Goal: Information Seeking & Learning: Learn about a topic

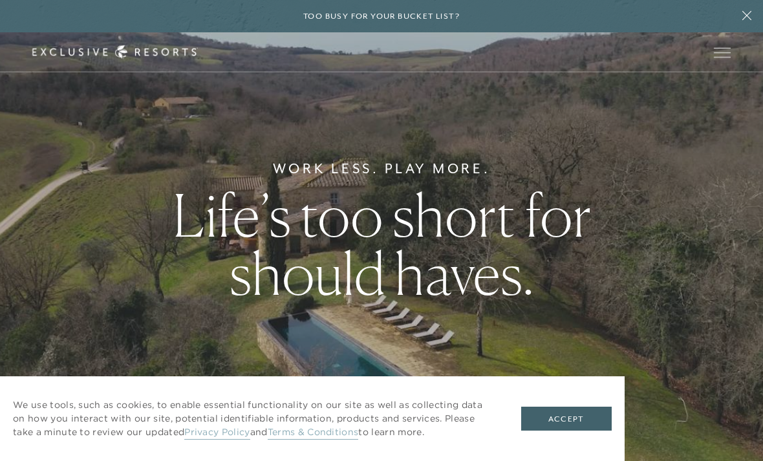
click at [569, 420] on button "Accept" at bounding box center [566, 419] width 91 height 25
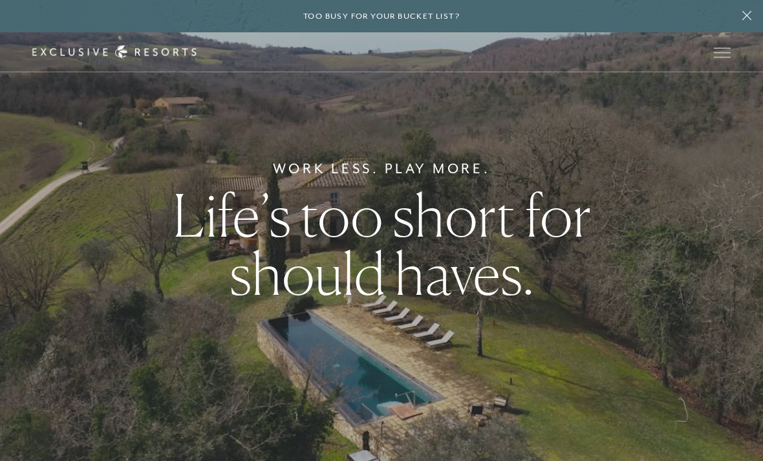
click at [728, 49] on span "Open navigation" at bounding box center [722, 52] width 17 height 9
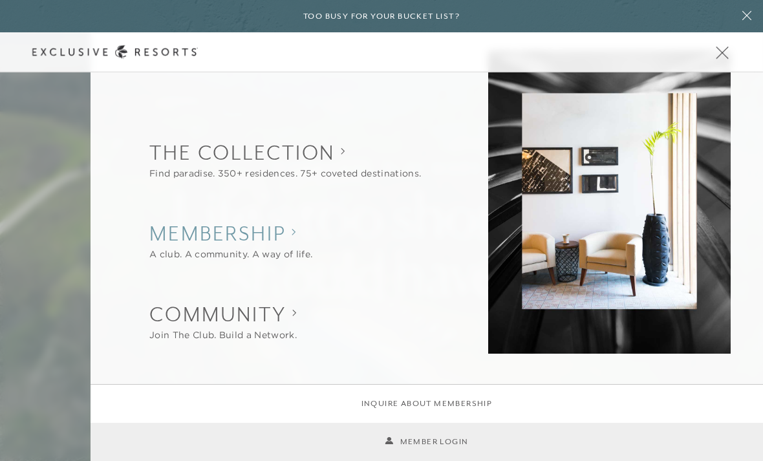
click at [234, 239] on h2 "Membership" at bounding box center [230, 233] width 163 height 28
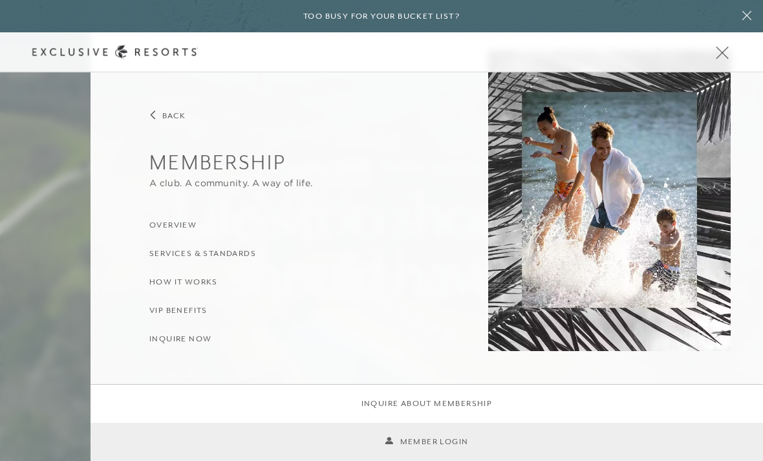
click at [173, 226] on h3 "Overview" at bounding box center [172, 225] width 47 height 12
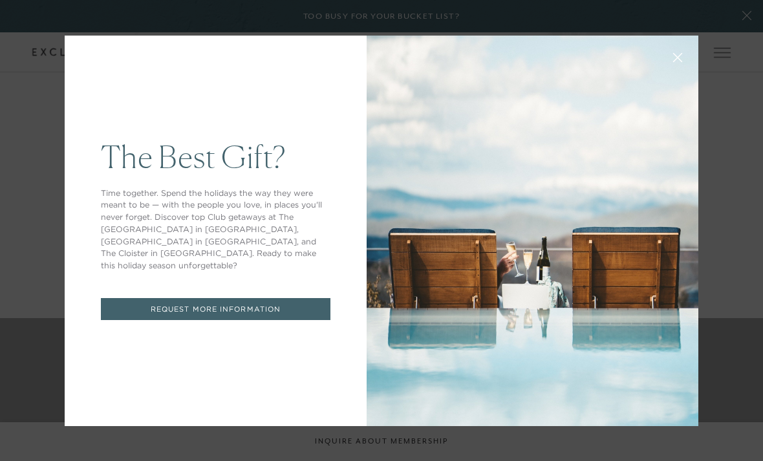
scroll to position [646, 0]
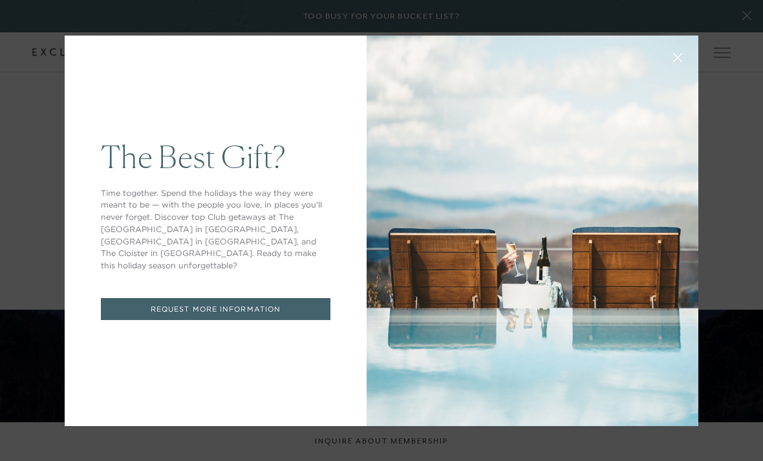
click at [678, 70] on button at bounding box center [677, 56] width 31 height 31
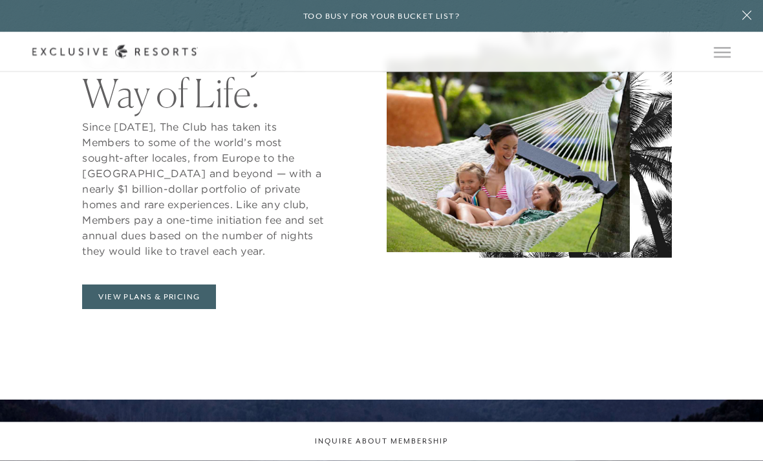
scroll to position [553, 0]
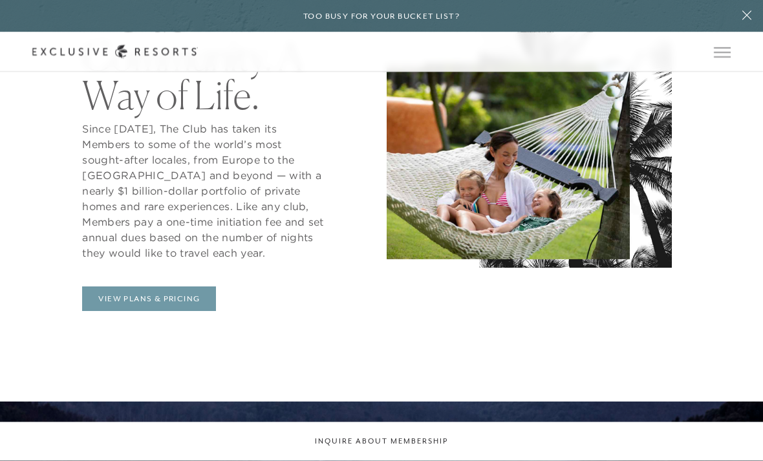
click at [160, 312] on link "View Plans & Pricing" at bounding box center [149, 299] width 134 height 25
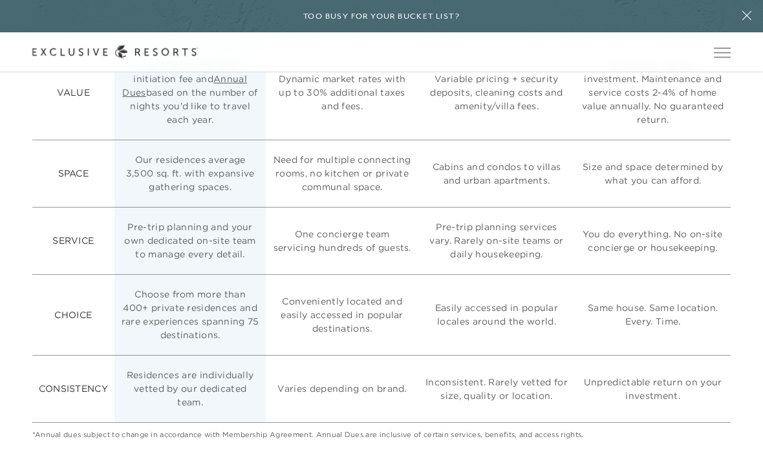
scroll to position [3295, 0]
click at [236, 99] on link "Annual Dues" at bounding box center [184, 86] width 125 height 25
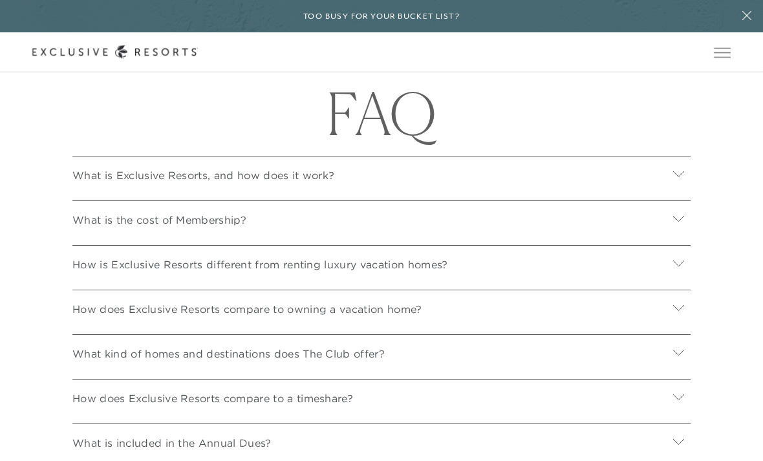
scroll to position [4473, 0]
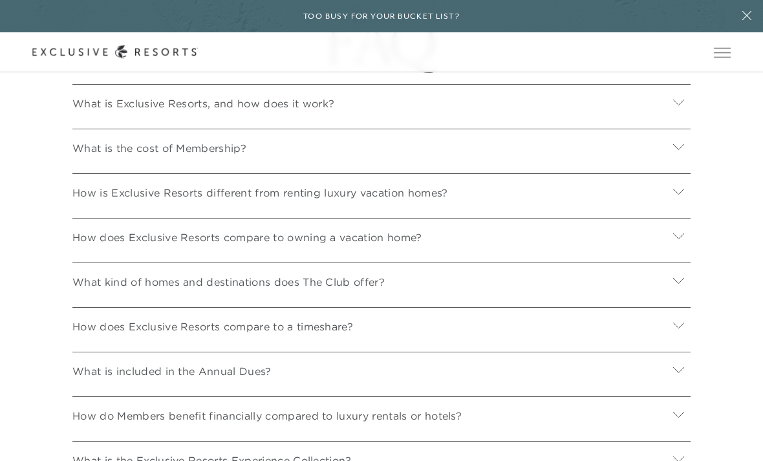
click at [675, 153] on icon at bounding box center [679, 146] width 12 height 12
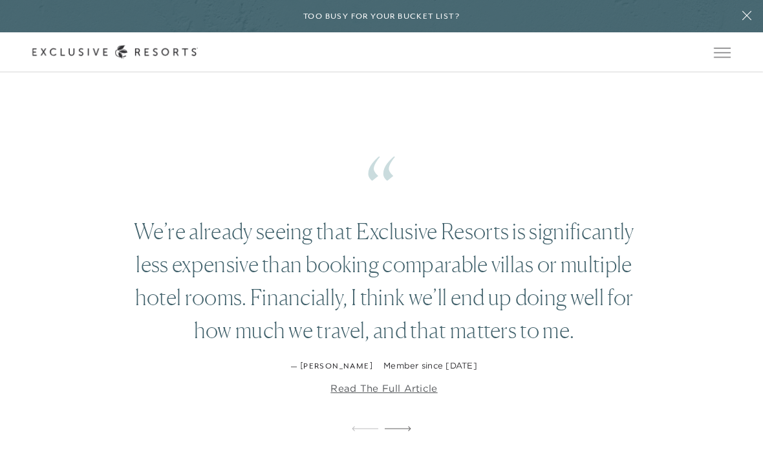
scroll to position [2049, 0]
